Goal: Task Accomplishment & Management: Manage account settings

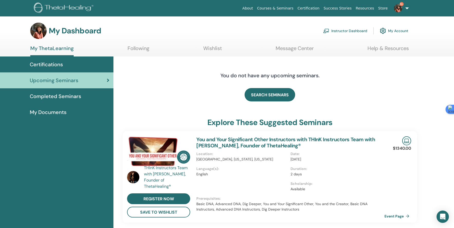
click at [350, 31] on link "Instructor Dashboard" at bounding box center [345, 30] width 44 height 11
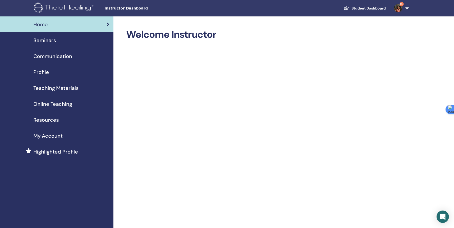
click at [51, 44] on span "Seminars" at bounding box center [44, 40] width 23 height 8
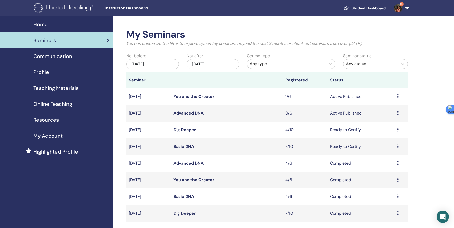
click at [196, 114] on link "Advanced DNA" at bounding box center [188, 112] width 30 height 5
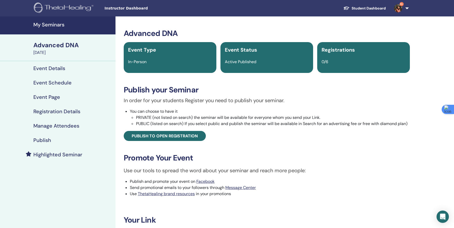
scroll to position [10, 0]
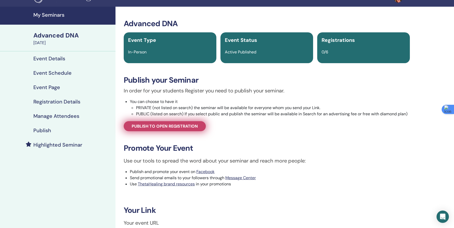
click at [170, 128] on span "Publish to open registration" at bounding box center [165, 125] width 66 height 5
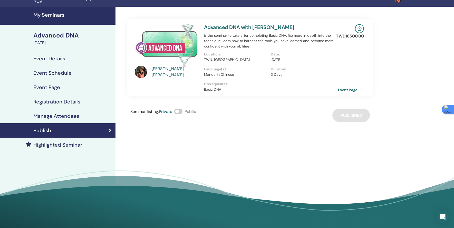
click at [351, 90] on link "Event Page" at bounding box center [351, 90] width 27 height 8
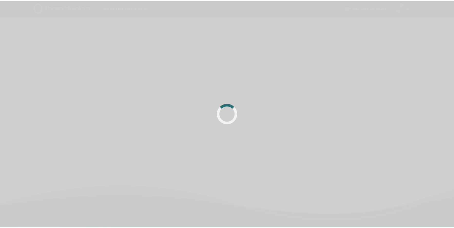
scroll to position [10, 0]
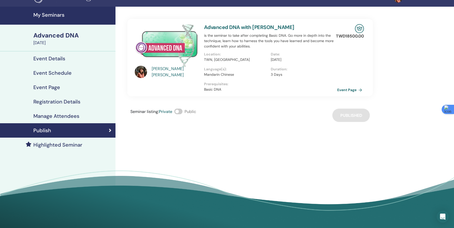
click at [50, 115] on h4 "Manage Attendees" at bounding box center [56, 116] width 46 height 6
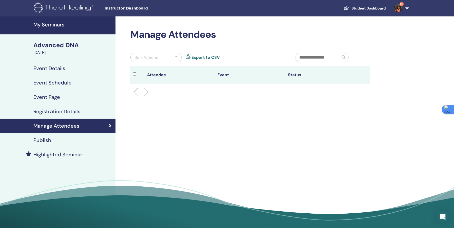
click at [50, 28] on link "My Seminars" at bounding box center [57, 25] width 115 height 18
